Goal: Transaction & Acquisition: Download file/media

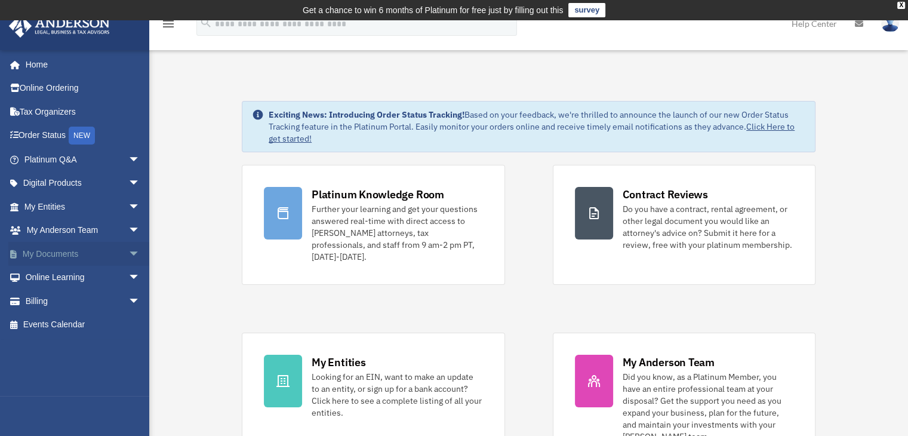
click at [128, 251] on span "arrow_drop_down" at bounding box center [140, 254] width 24 height 24
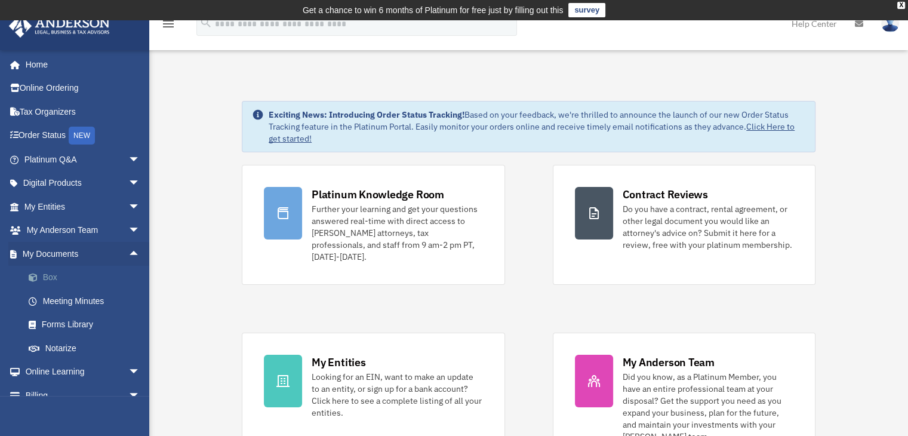
click at [64, 280] on link "Box" at bounding box center [88, 278] width 142 height 24
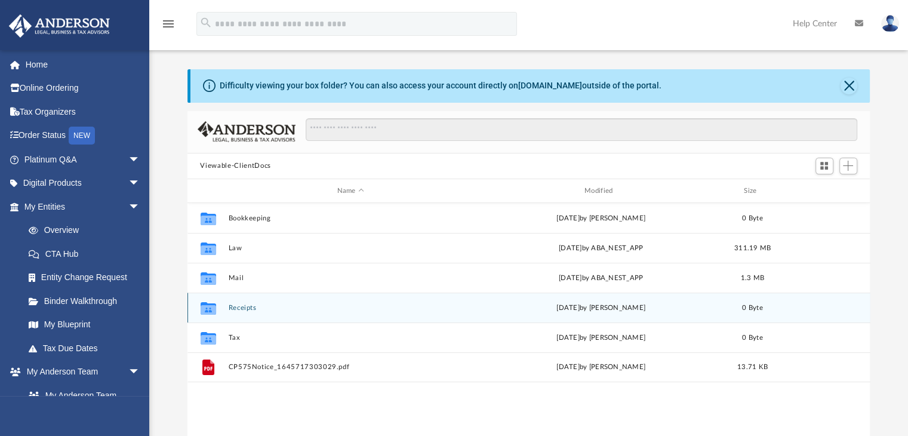
scroll to position [48, 0]
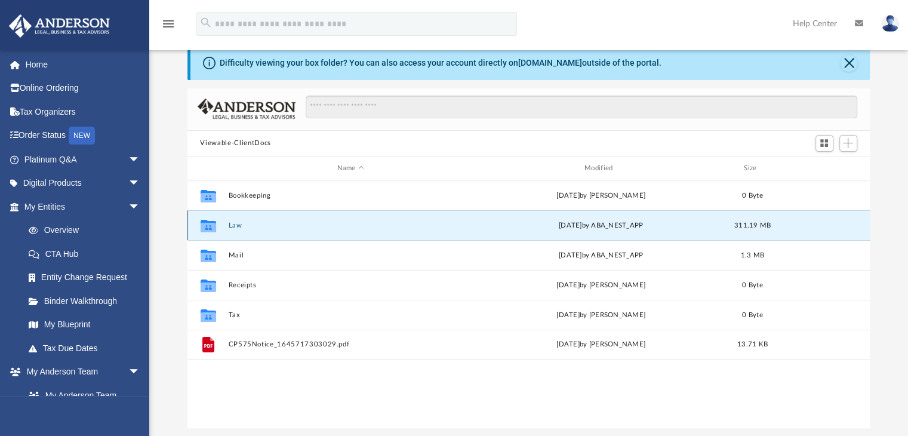
click at [235, 228] on button "Law" at bounding box center [350, 226] width 245 height 8
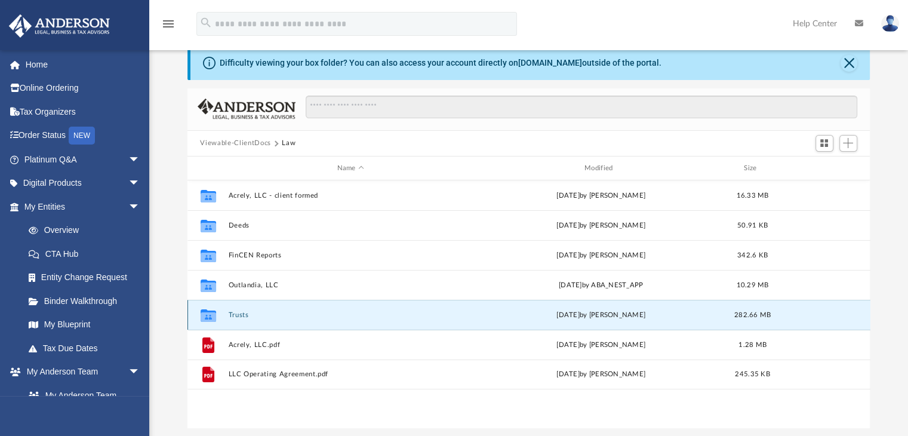
click at [234, 316] on button "Trusts" at bounding box center [350, 315] width 245 height 8
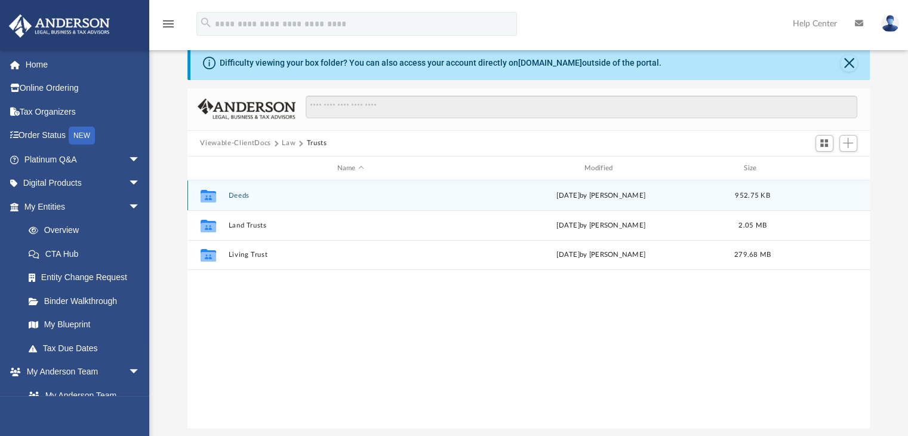
drag, startPoint x: 225, startPoint y: 189, endPoint x: 228, endPoint y: 196, distance: 8.0
click at [228, 196] on div "Collaborated Folder Deeds [DATE] by [PERSON_NAME] 952.75 KB" at bounding box center [529, 195] width 683 height 30
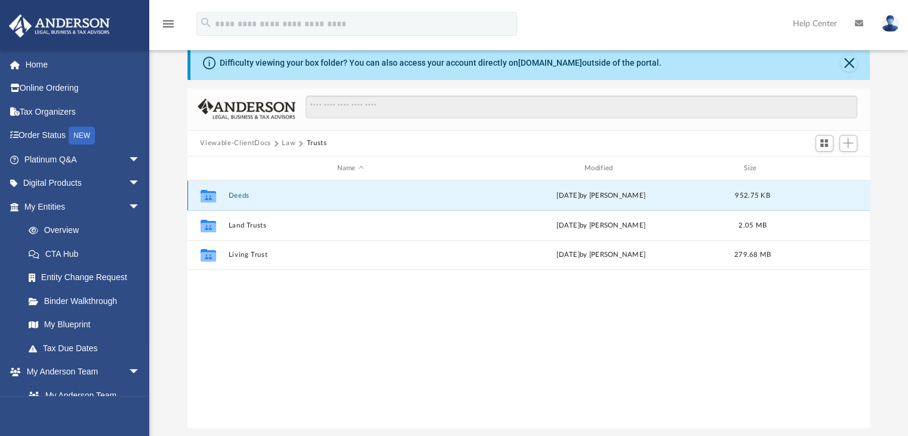
click at [228, 196] on button "Deeds" at bounding box center [350, 196] width 245 height 8
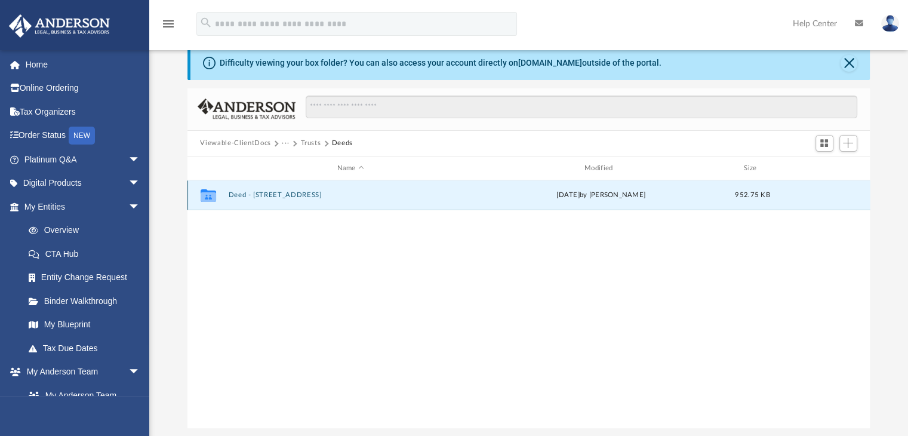
click at [247, 198] on button "Deed - 2585 South Natures Ridge Road" at bounding box center [350, 196] width 245 height 8
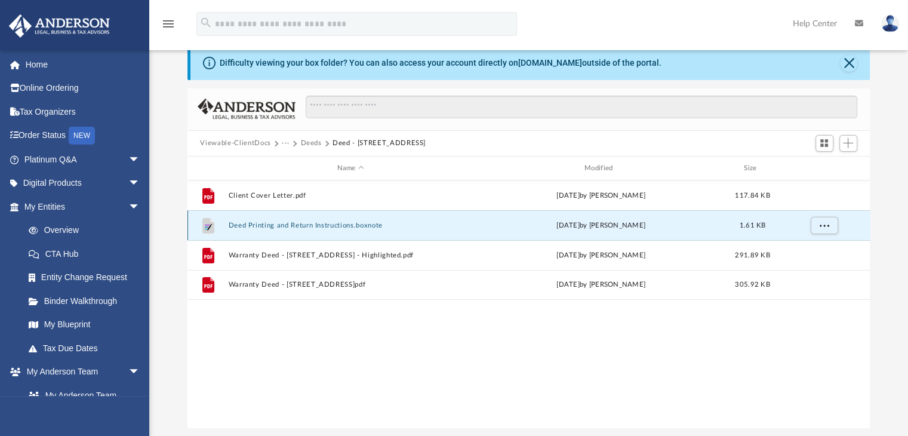
click at [262, 225] on button "Deed Printing and Return Instructions.boxnote" at bounding box center [350, 226] width 245 height 8
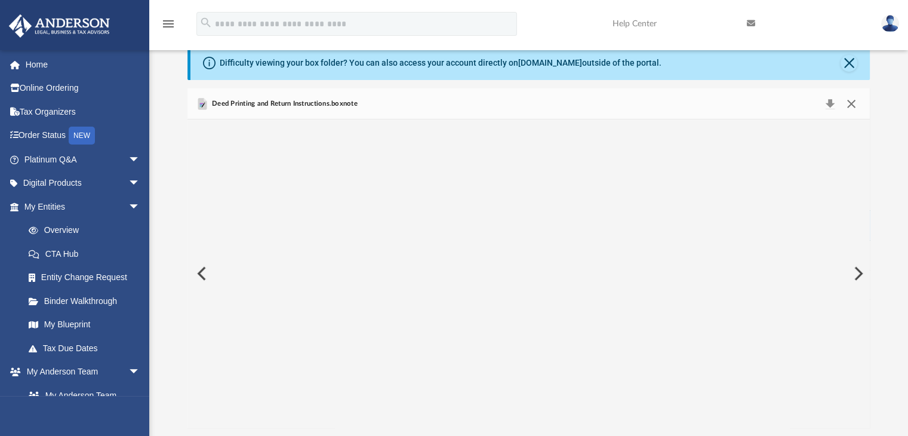
click at [856, 99] on button "Close" at bounding box center [851, 104] width 21 height 17
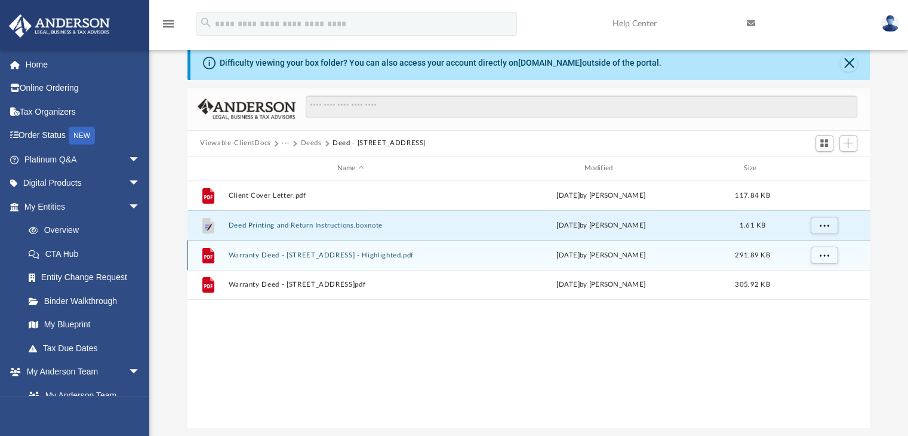
click at [406, 260] on div "File Warranty Deed - 2585 South Natures Ridge Road - Highlighted.pdf Fri Sep 12…" at bounding box center [529, 255] width 683 height 30
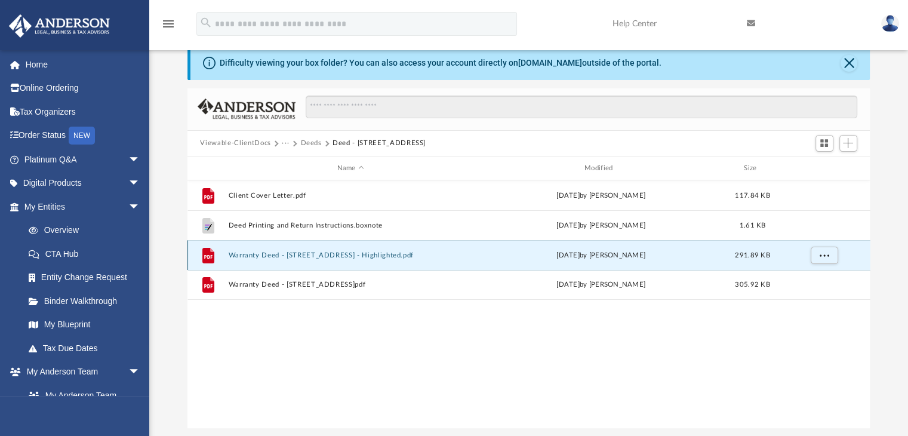
click at [406, 260] on div "File Warranty Deed - 2585 South Natures Ridge Road - Highlighted.pdf Fri Sep 12…" at bounding box center [529, 255] width 683 height 30
click at [219, 261] on div "File" at bounding box center [208, 255] width 30 height 19
click at [833, 257] on button "More options" at bounding box center [823, 256] width 27 height 18
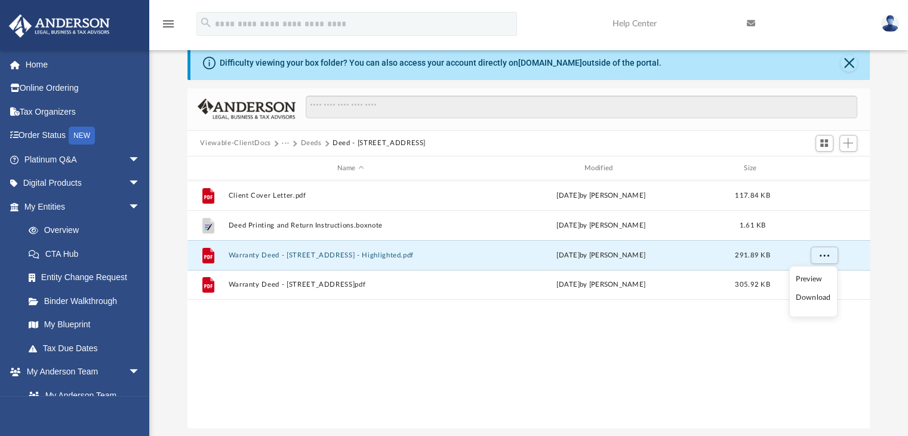
click at [816, 300] on li "Download" at bounding box center [813, 298] width 35 height 13
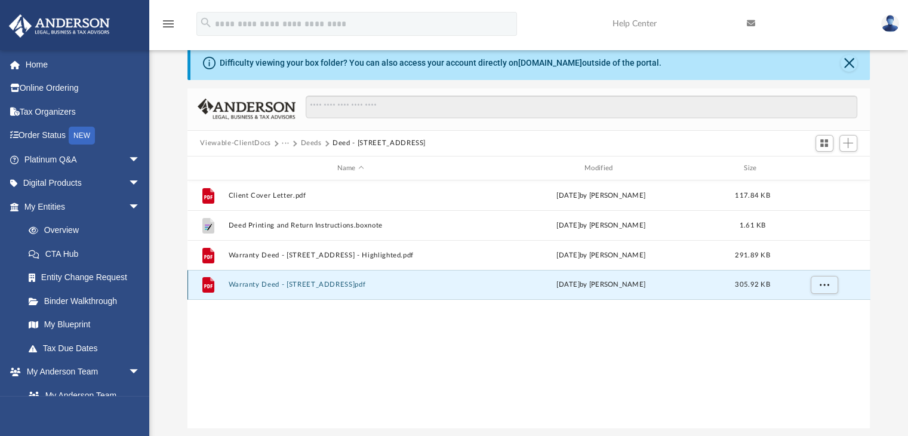
click at [262, 285] on button "Warranty Deed - 2585 South Natures Ridge Road.pdf" at bounding box center [350, 285] width 245 height 8
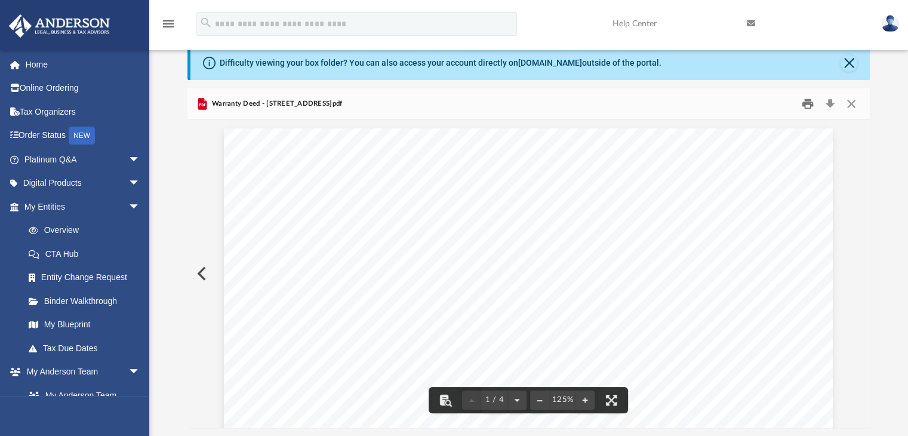
click at [804, 103] on button "Print" at bounding box center [808, 103] width 24 height 19
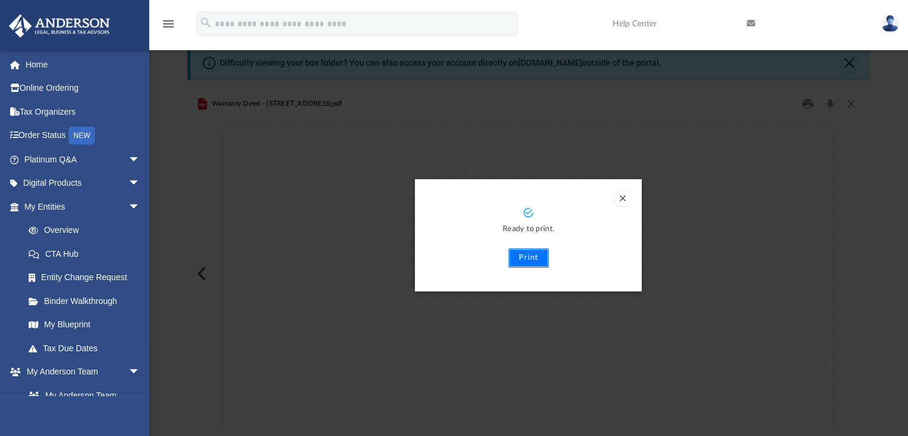
click at [509, 260] on button "Print" at bounding box center [529, 257] width 40 height 19
